Goal: Information Seeking & Learning: Check status

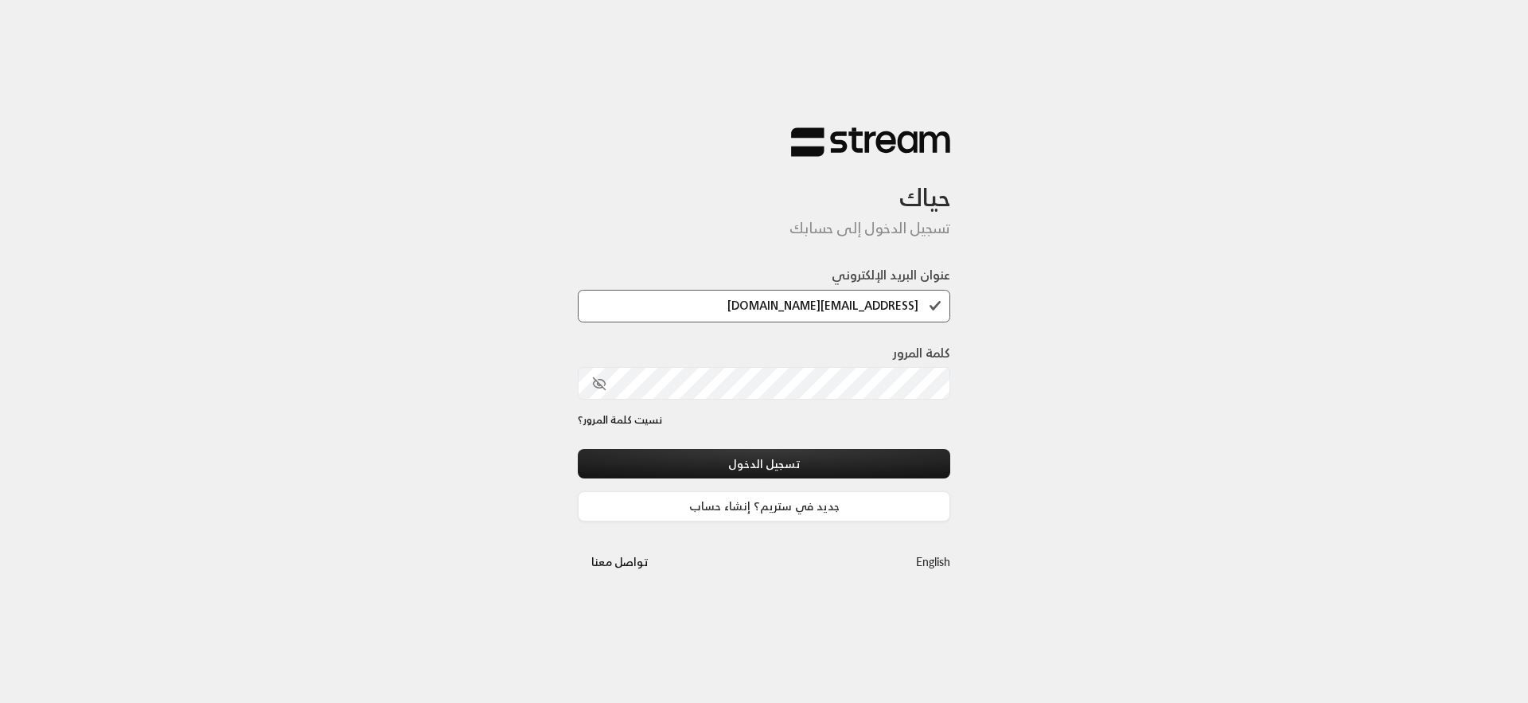
type input "[EMAIL_ADDRESS][DOMAIN_NAME]"
click at [578, 449] on button "تسجيل الدخول" at bounding box center [764, 463] width 373 height 29
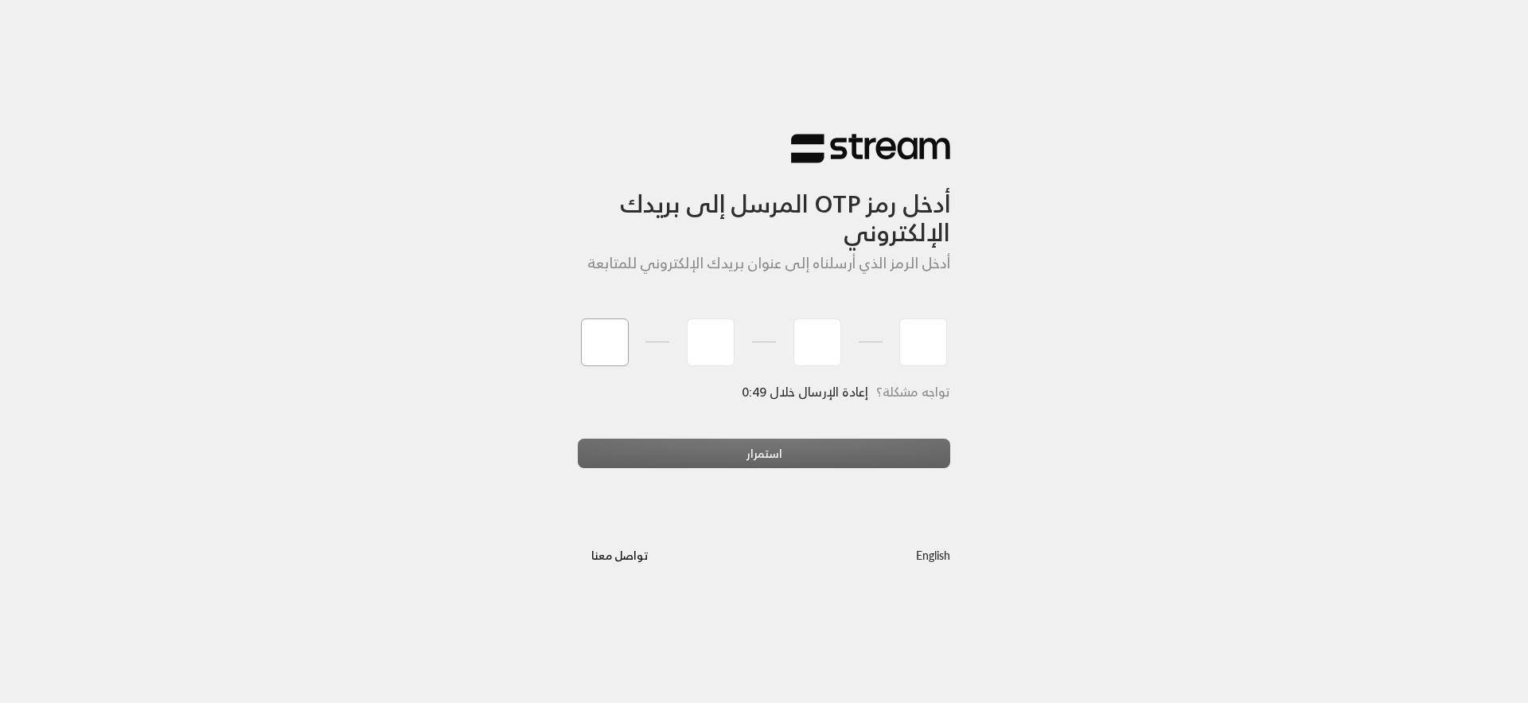
paste input "8"
type input "8"
type input "9"
type input "0"
type input "1"
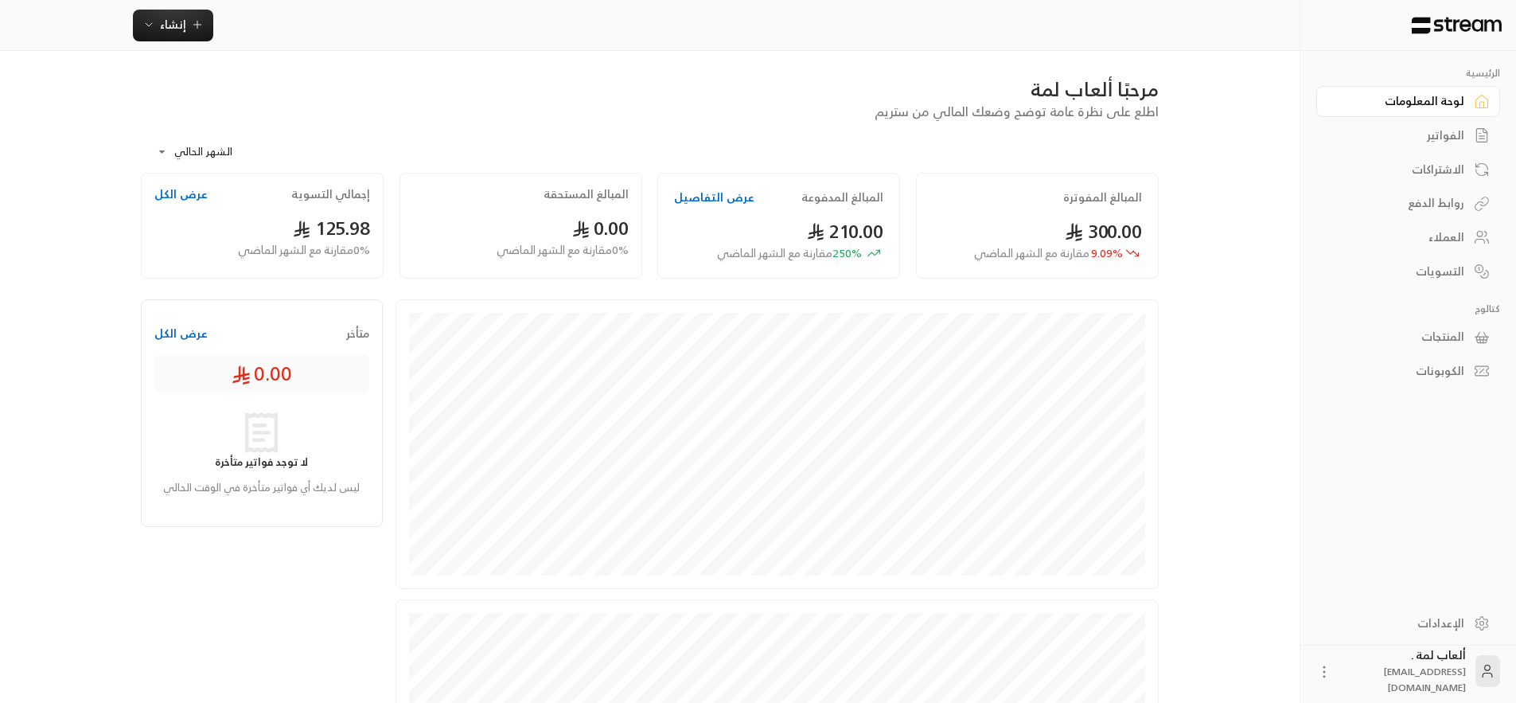
click at [1433, 137] on div "الفواتير" at bounding box center [1400, 135] width 128 height 16
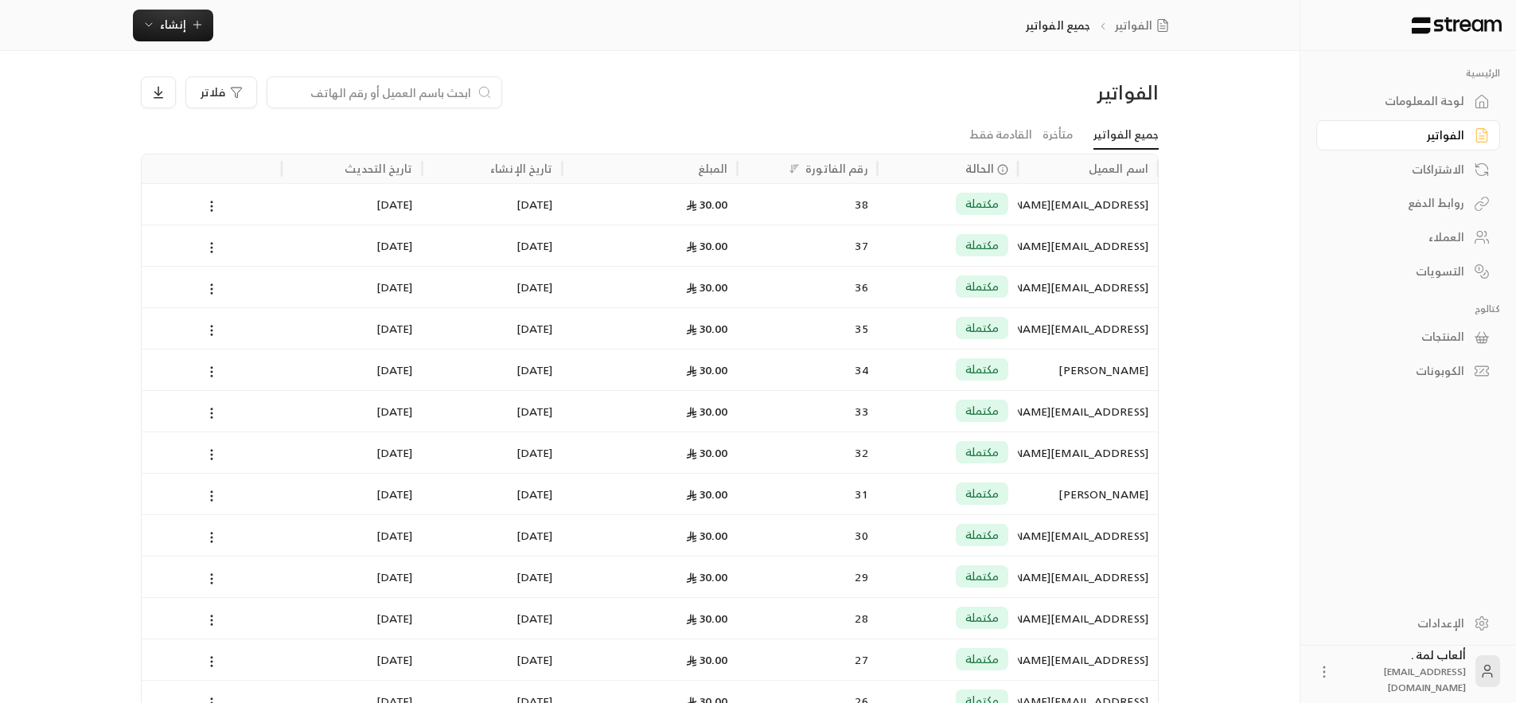
click at [934, 248] on div "مكتملة" at bounding box center [948, 245] width 121 height 41
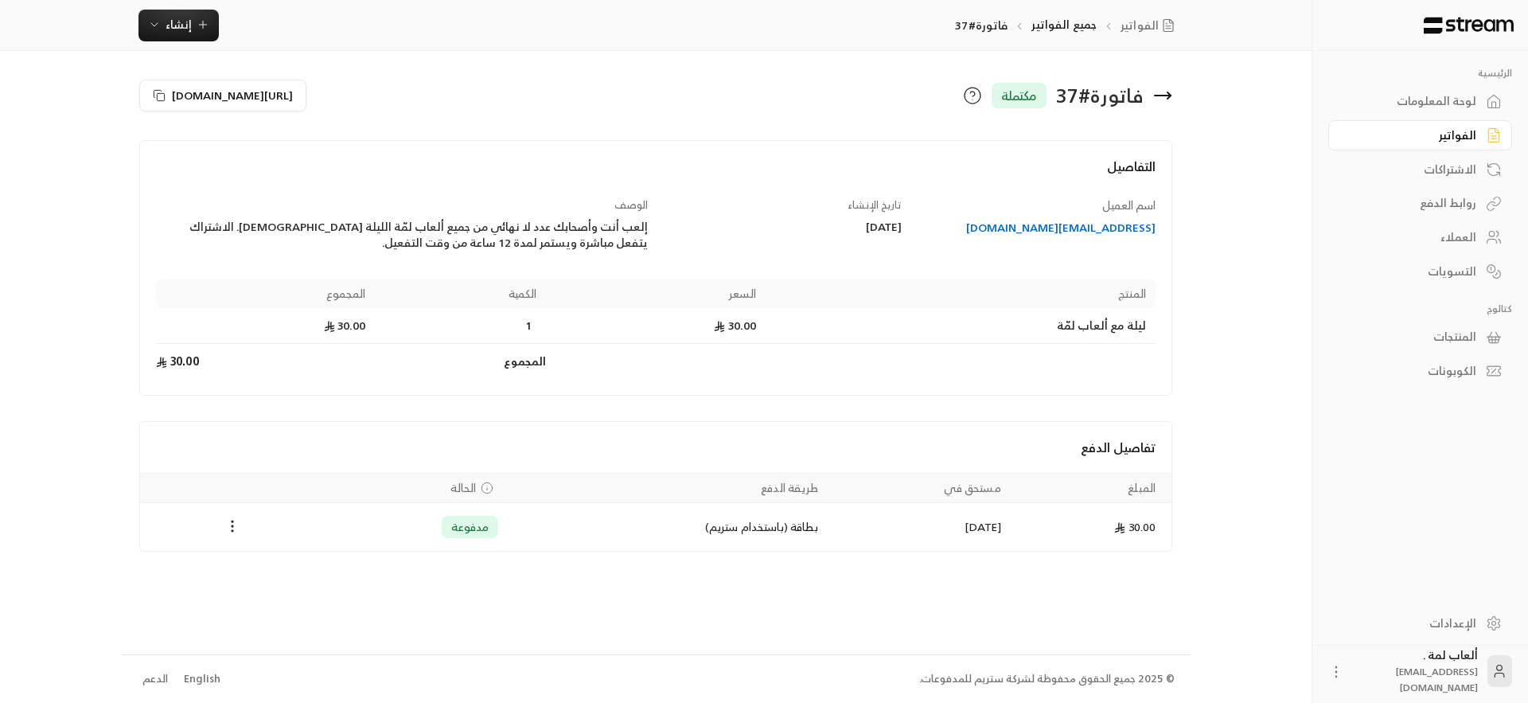
click at [1110, 228] on div "[EMAIL_ADDRESS][DOMAIN_NAME]" at bounding box center [1037, 228] width 239 height 16
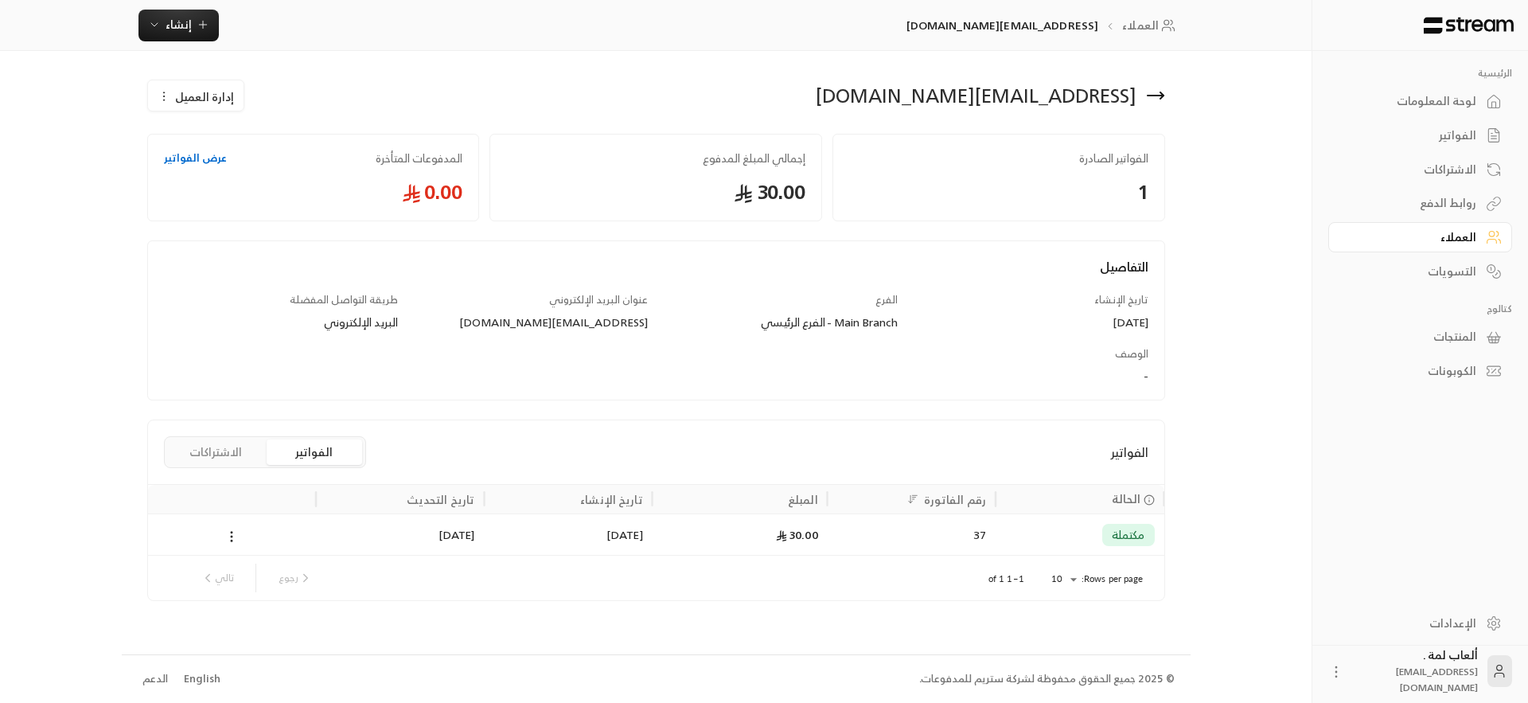
click at [1443, 234] on div "العملاء" at bounding box center [1412, 237] width 128 height 16
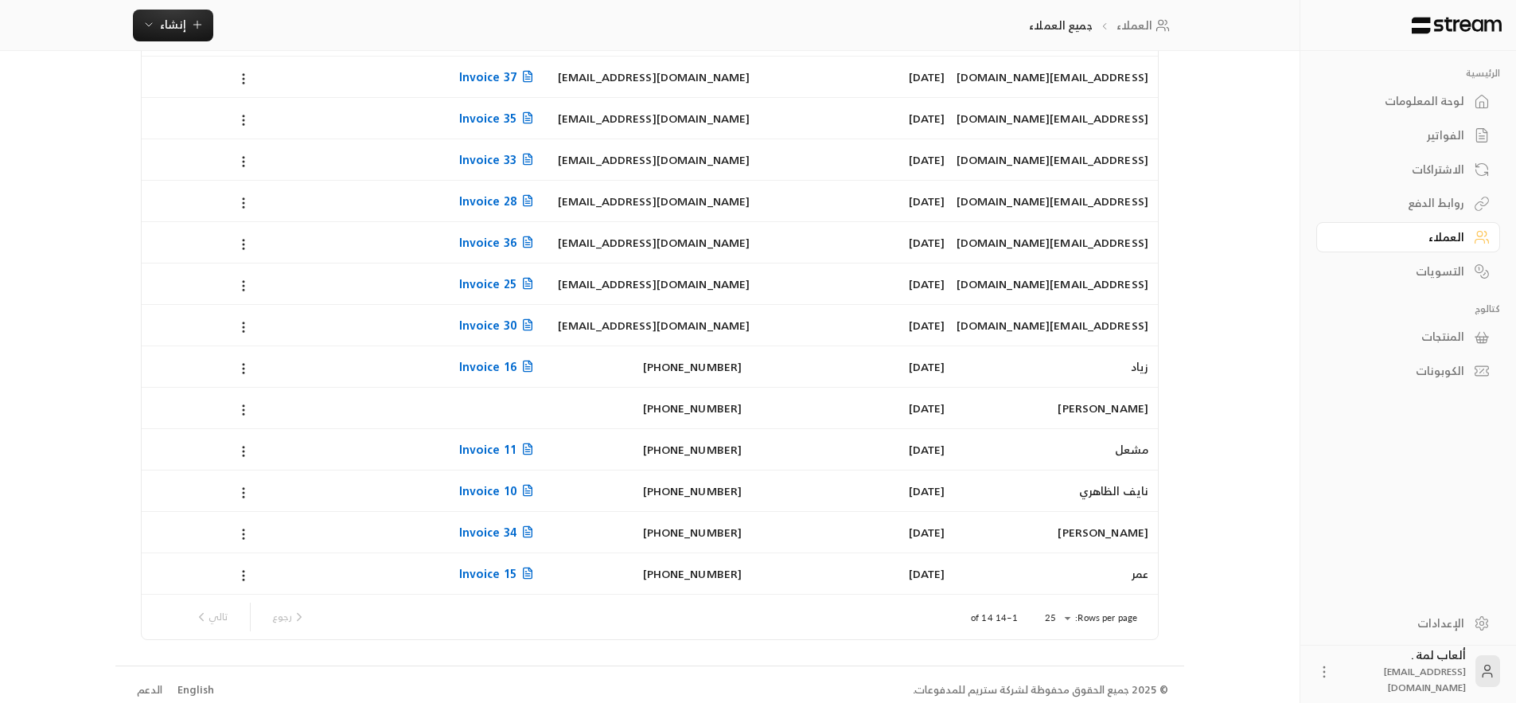
scroll to position [146, 0]
